Goal: Navigation & Orientation: Find specific page/section

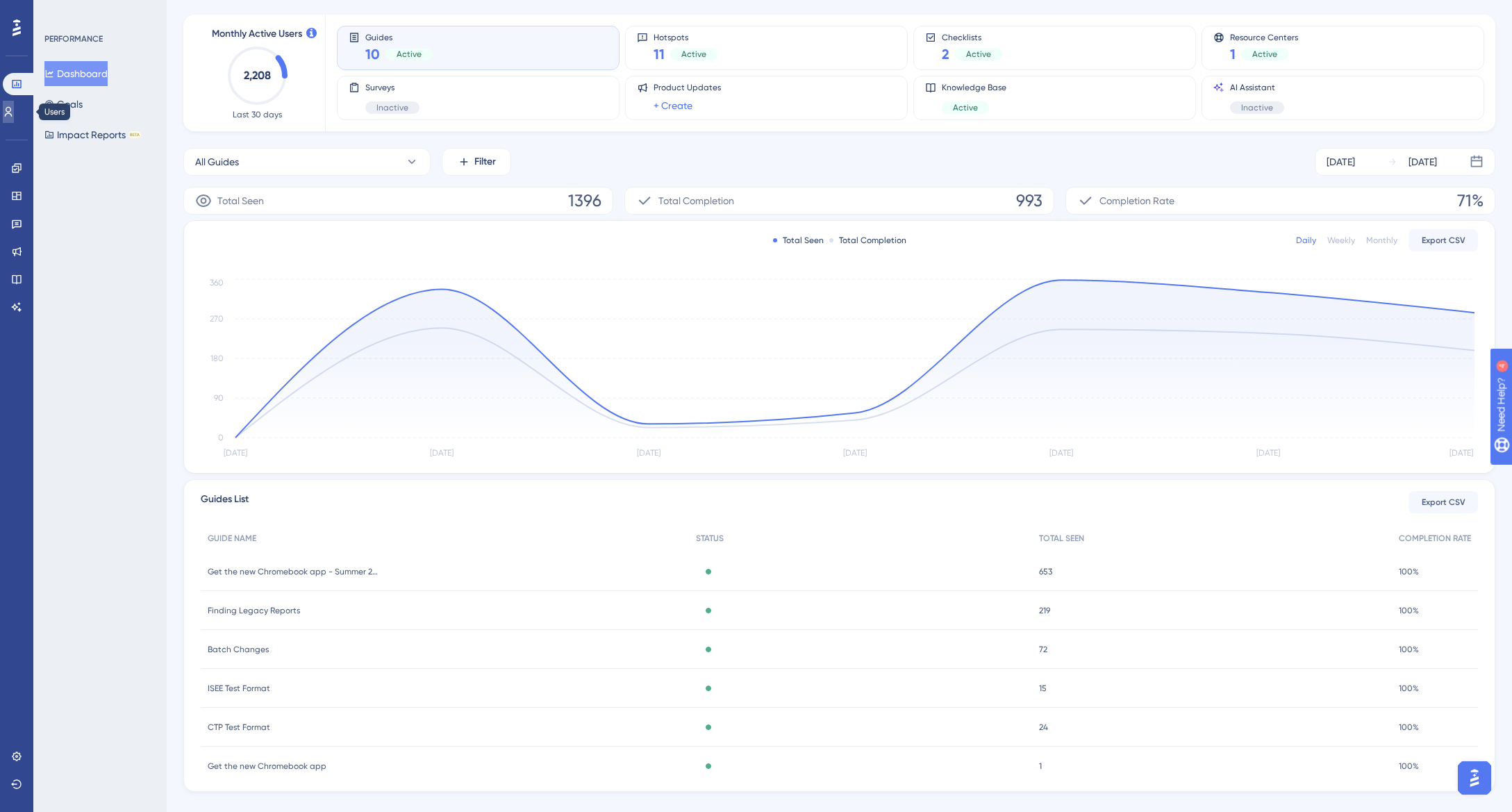
click at [14, 113] on icon at bounding box center [8, 112] width 12 height 12
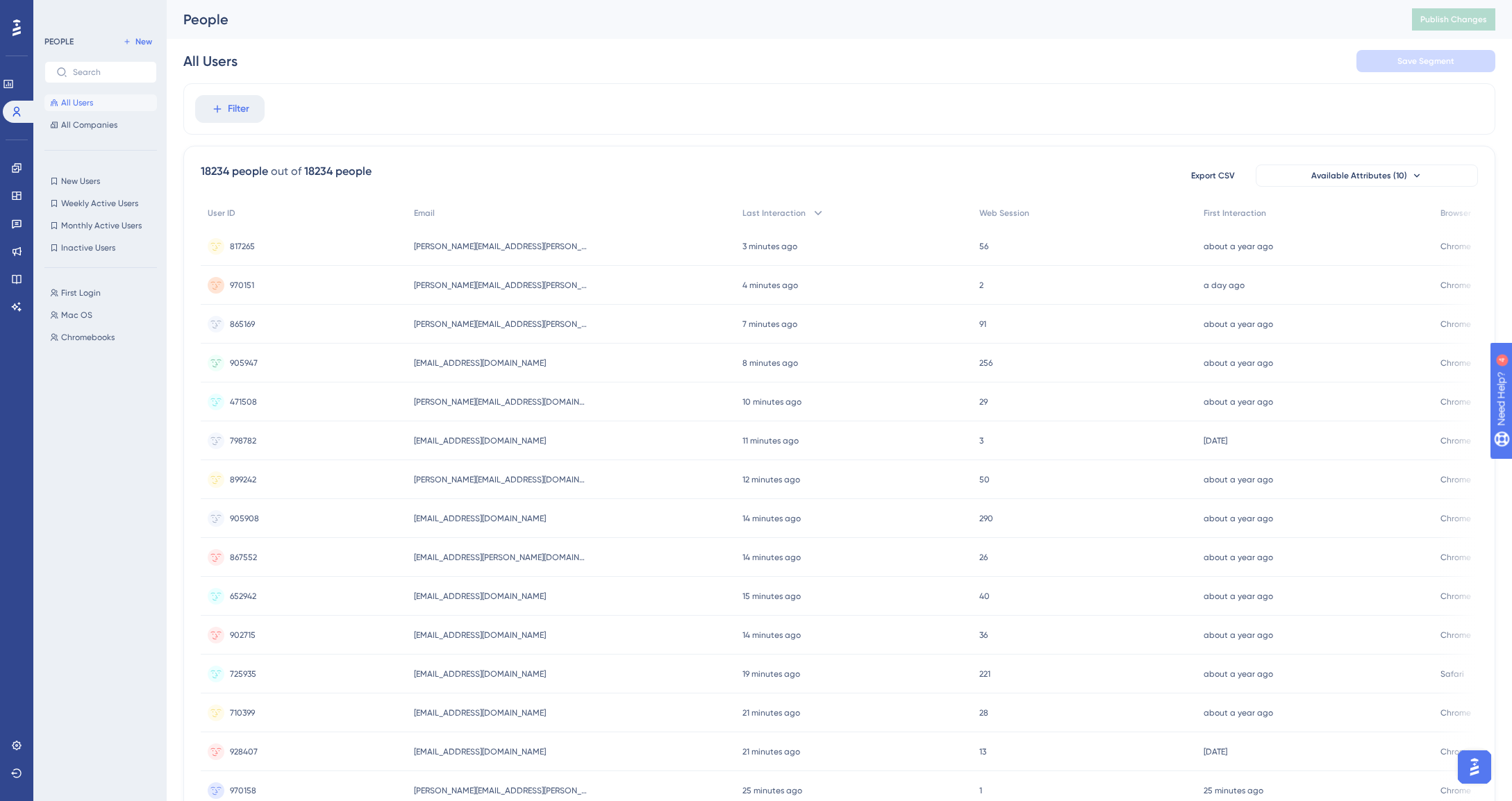
click at [25, 432] on div "Performance Users Engagement Widgets Feedback Product Updates Knowledge Base AI…" at bounding box center [16, 400] width 34 height 801
click at [18, 468] on div "Performance Users Engagement Widgets Feedback Product Updates Knowledge Base AI…" at bounding box center [16, 400] width 34 height 801
click at [12, 80] on icon at bounding box center [7, 84] width 9 height 8
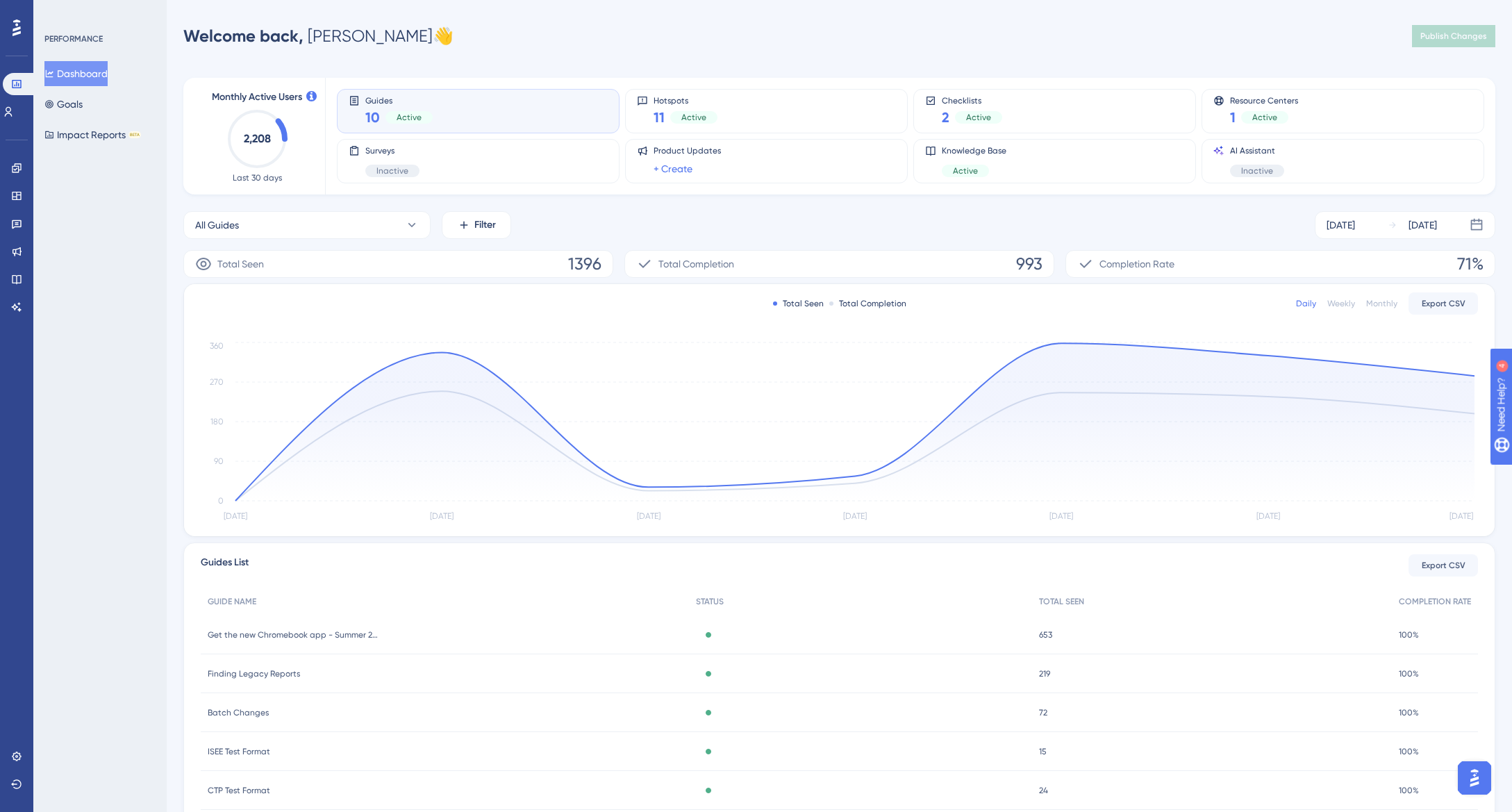
click at [16, 25] on icon at bounding box center [16, 28] width 8 height 16
